Goal: Task Accomplishment & Management: Manage account settings

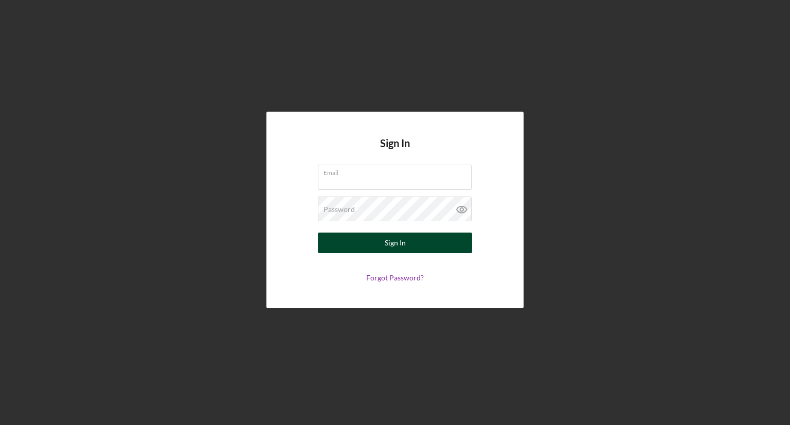
type input "[EMAIL_ADDRESS][DOMAIN_NAME]"
click at [368, 241] on button "Sign In" at bounding box center [395, 242] width 154 height 21
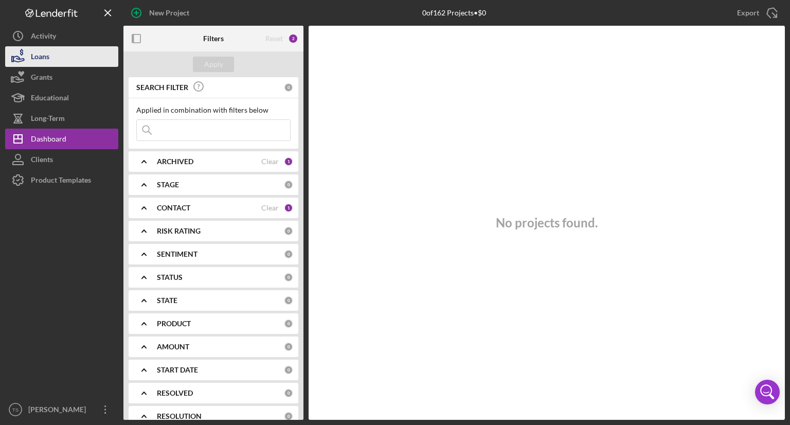
click at [35, 53] on div "Loans" at bounding box center [40, 57] width 19 height 23
